Goal: Check status: Check status

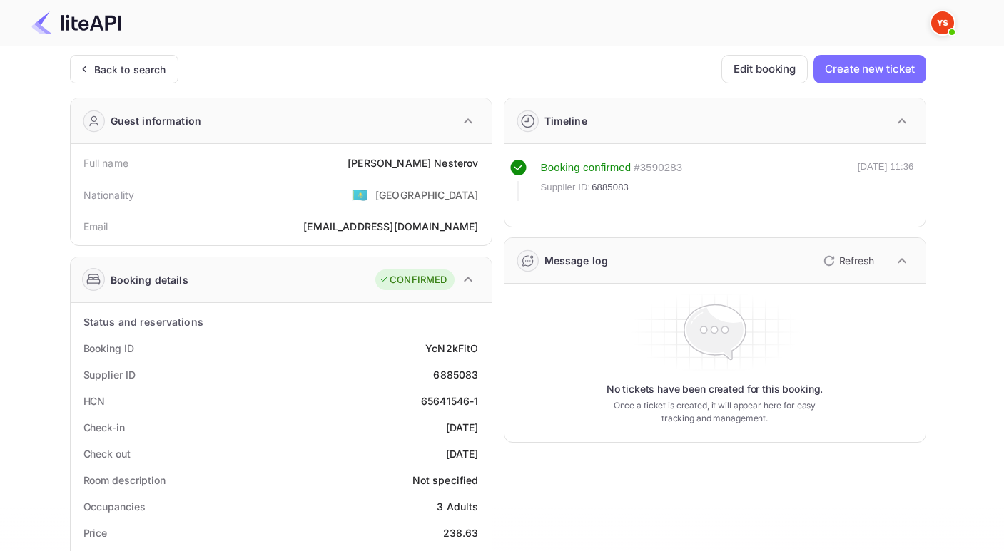
click at [116, 63] on div "Back to search" at bounding box center [130, 69] width 72 height 15
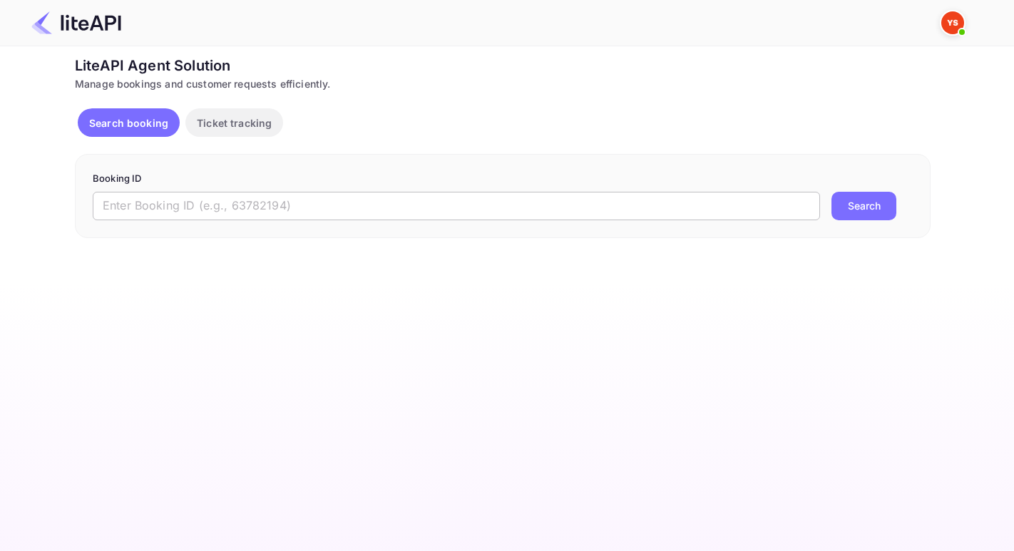
click at [265, 203] on input "text" at bounding box center [457, 206] width 728 height 29
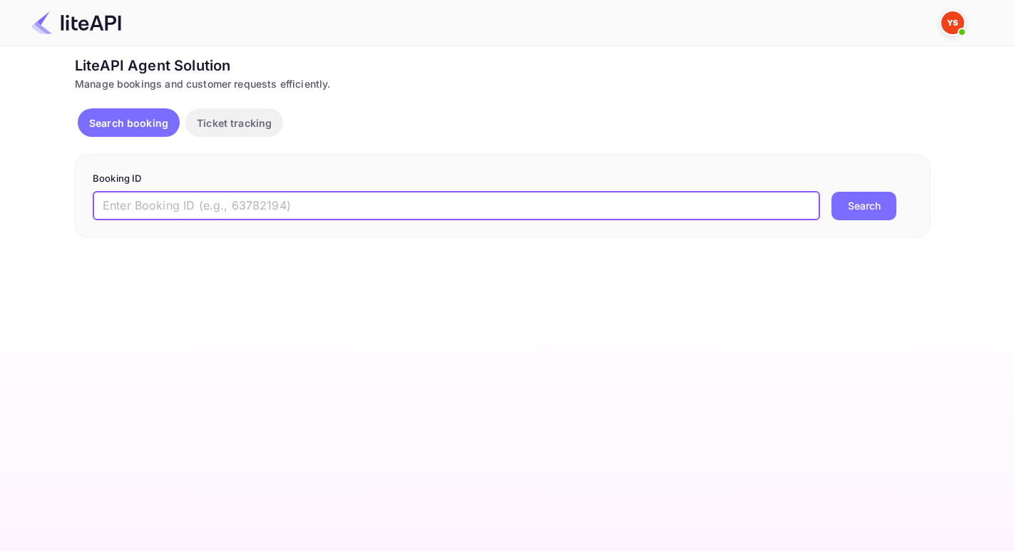
paste input "YA-1274-5301-3637"
type input "YA-1274-5301-3637"
click at [832, 192] on button "Search" at bounding box center [864, 206] width 65 height 29
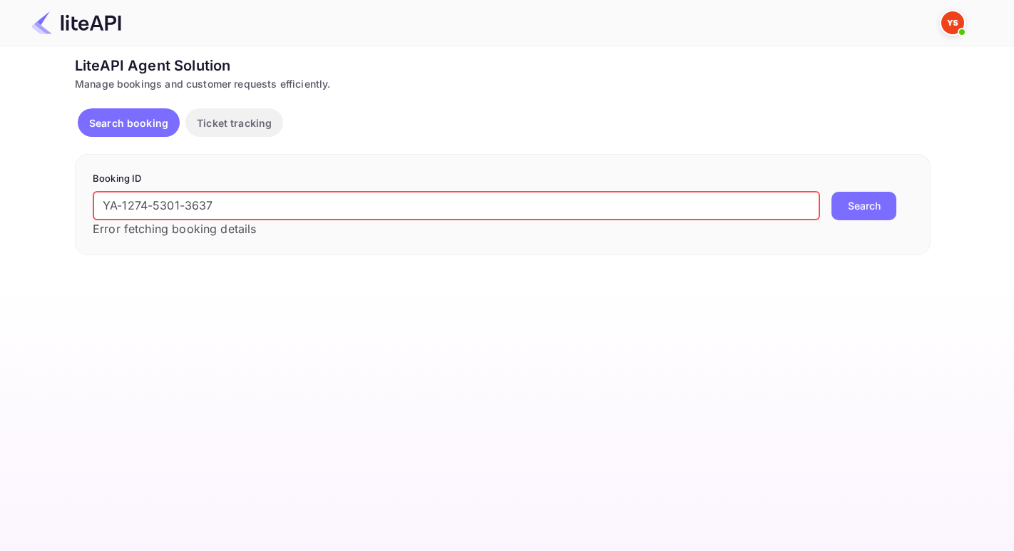
click at [255, 215] on input "YA-1274-5301-3637" at bounding box center [457, 206] width 728 height 29
drag, startPoint x: 256, startPoint y: 209, endPoint x: 53, endPoint y: 193, distance: 203.2
click at [53, 193] on div "Ticket Affiliate URL [URL][DOMAIN_NAME] Business partner name Nuitee Travel Cus…" at bounding box center [503, 155] width 972 height 200
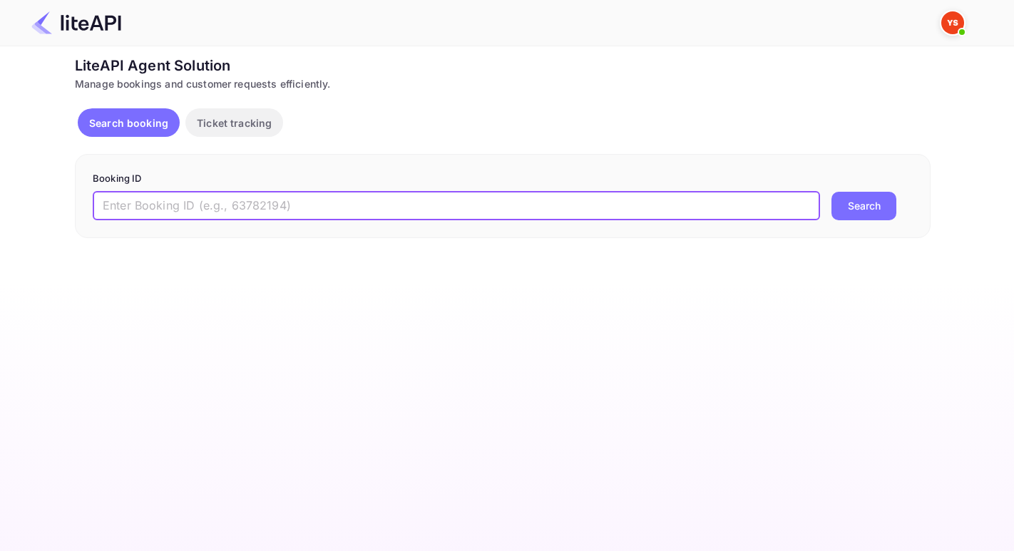
paste input "8303407"
click at [832, 192] on button "Search" at bounding box center [864, 206] width 65 height 29
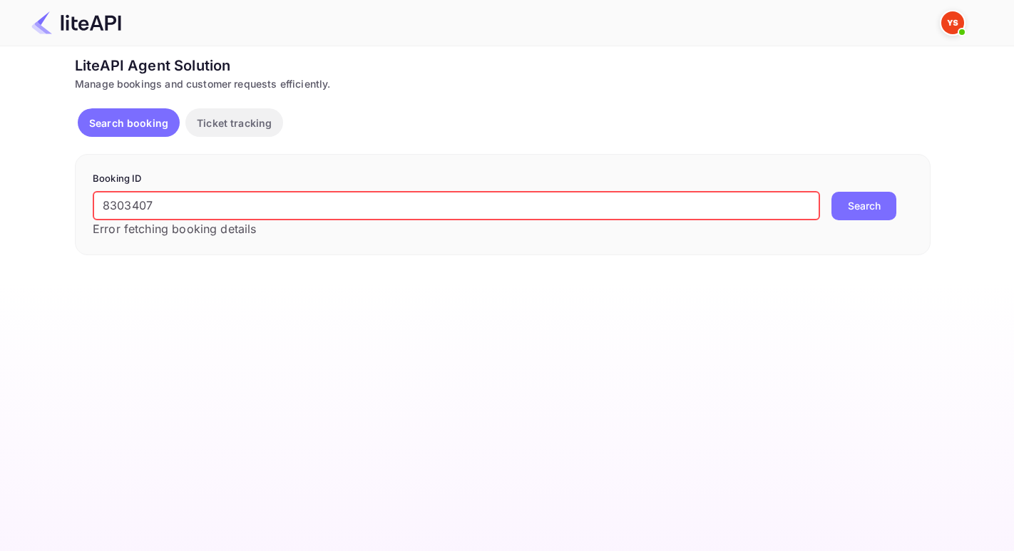
click at [102, 202] on input "8303407" at bounding box center [457, 206] width 728 height 29
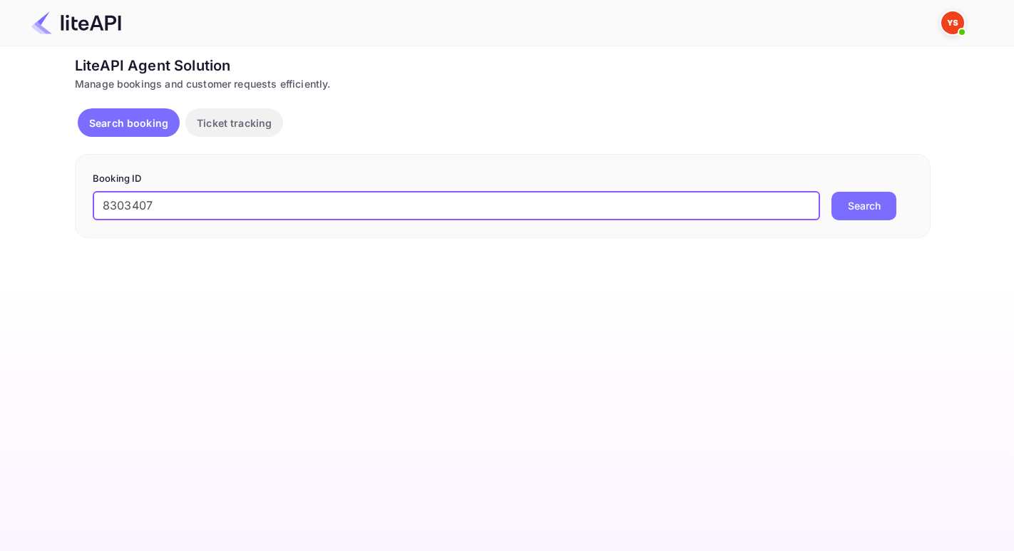
type input "8303407"
click at [832, 192] on button "Search" at bounding box center [864, 206] width 65 height 29
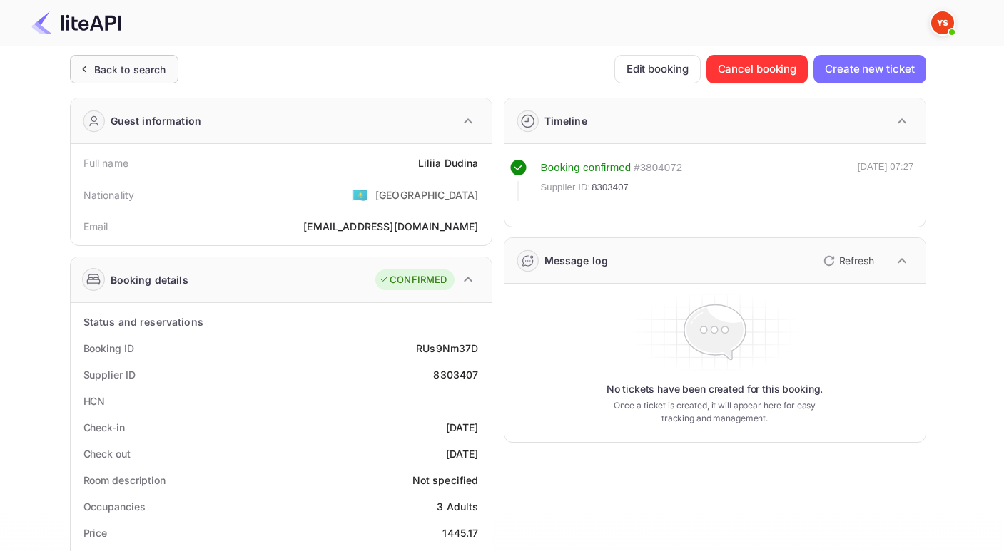
click at [100, 63] on div "Back to search" at bounding box center [130, 69] width 72 height 15
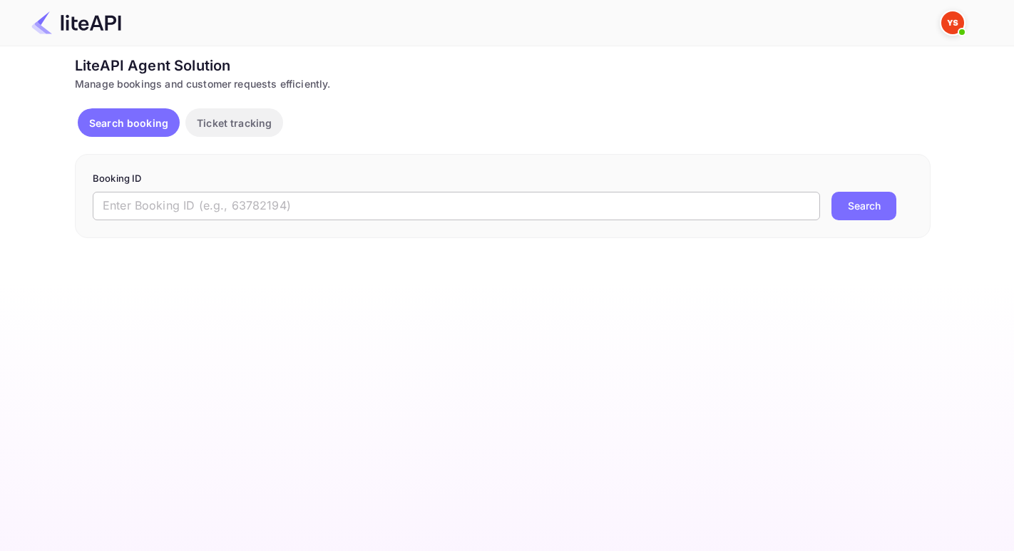
click at [113, 214] on input "text" at bounding box center [457, 206] width 728 height 29
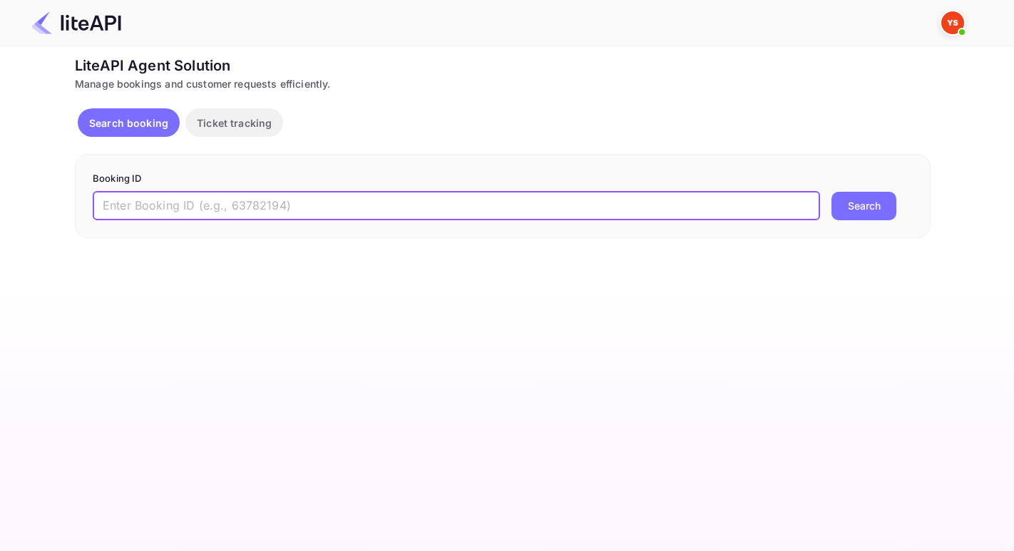
paste input "8165774"
type input "8165774"
click at [832, 192] on button "Search" at bounding box center [864, 206] width 65 height 29
